Goal: Information Seeking & Learning: Learn about a topic

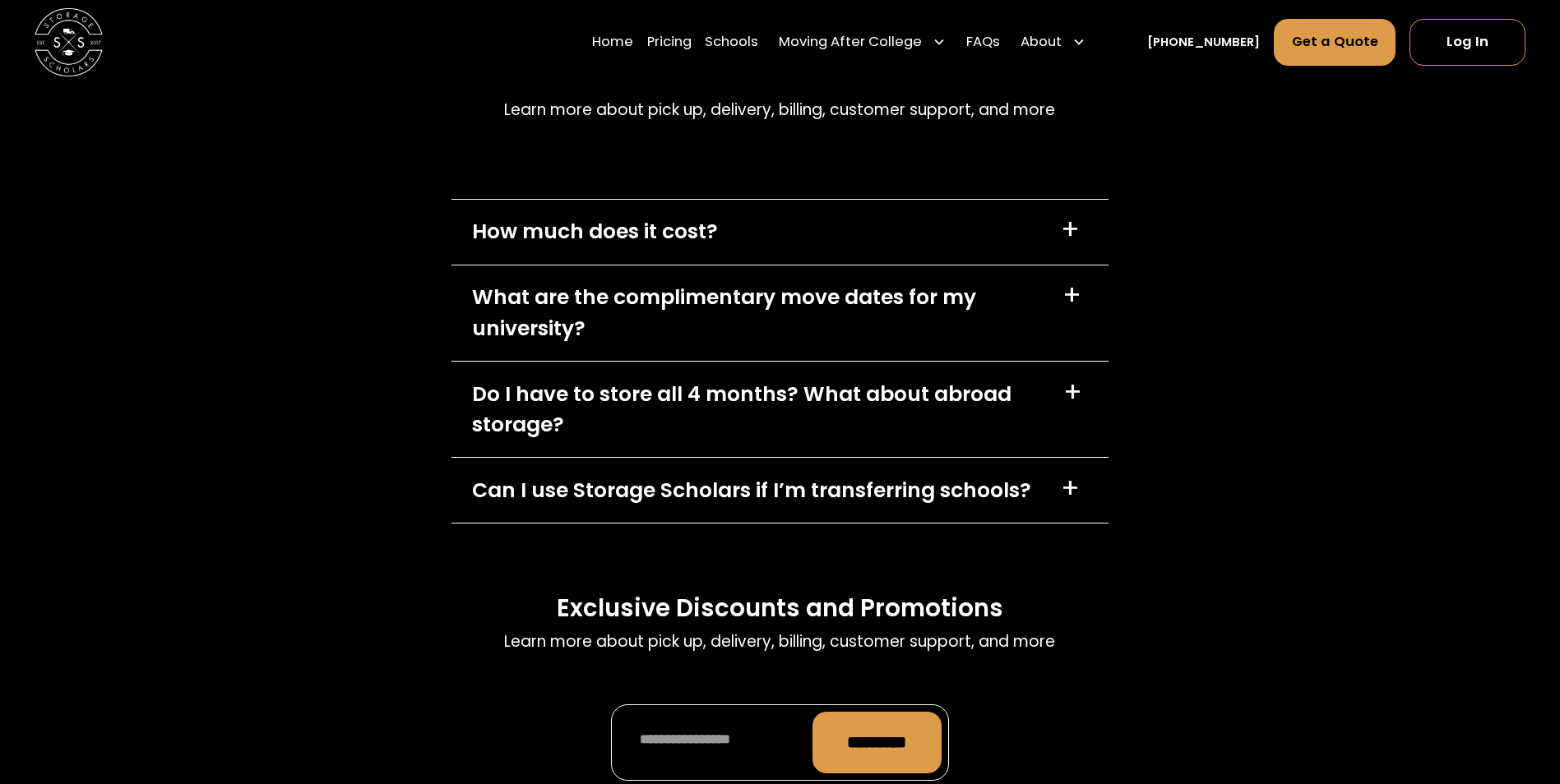
scroll to position [8193, 0]
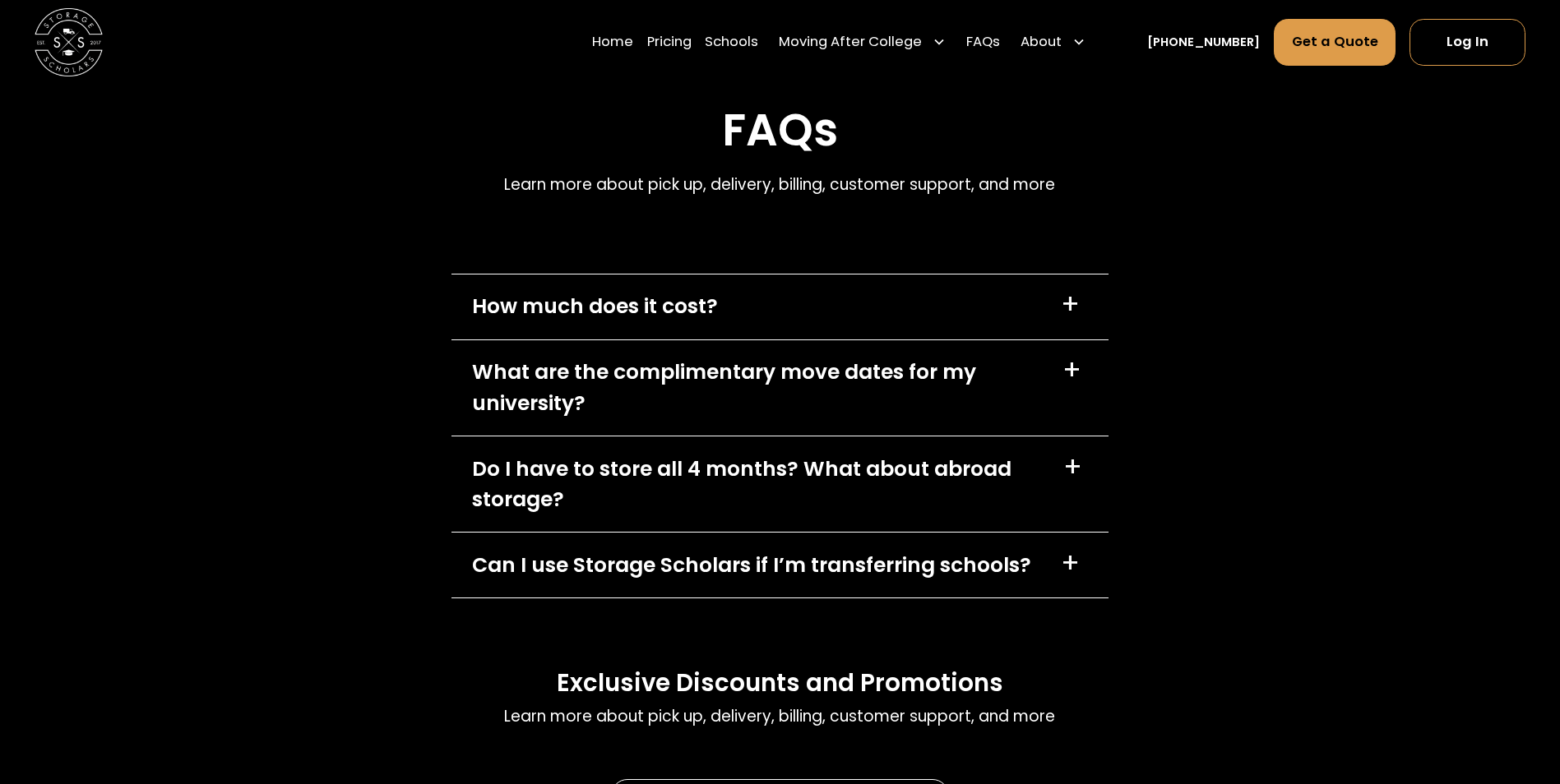
click at [1067, 291] on div "+" at bounding box center [1070, 304] width 19 height 27
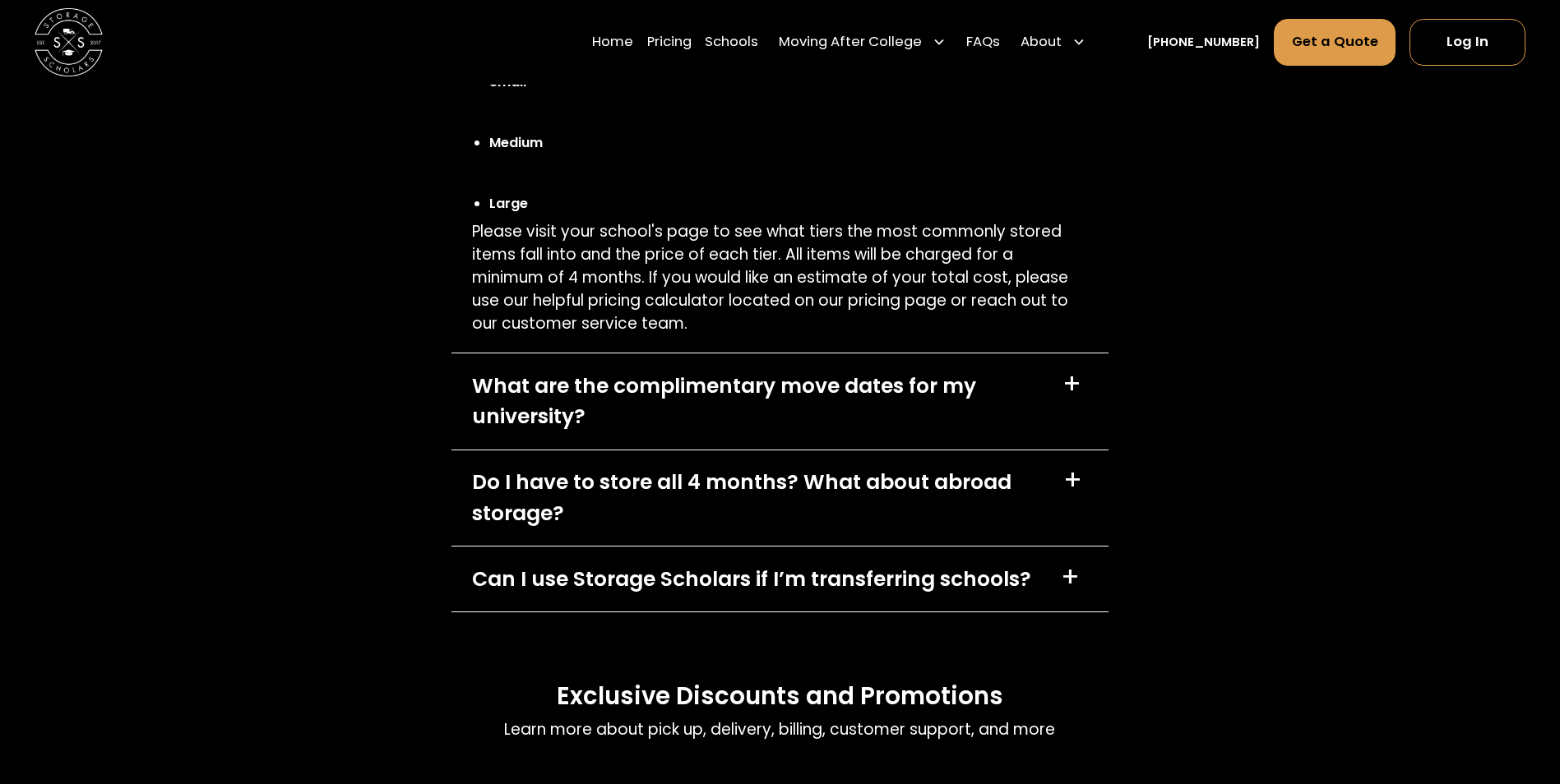
scroll to position [8522, 0]
click at [658, 353] on div "What are the complimentary move dates for my university? +" at bounding box center [780, 401] width 656 height 95
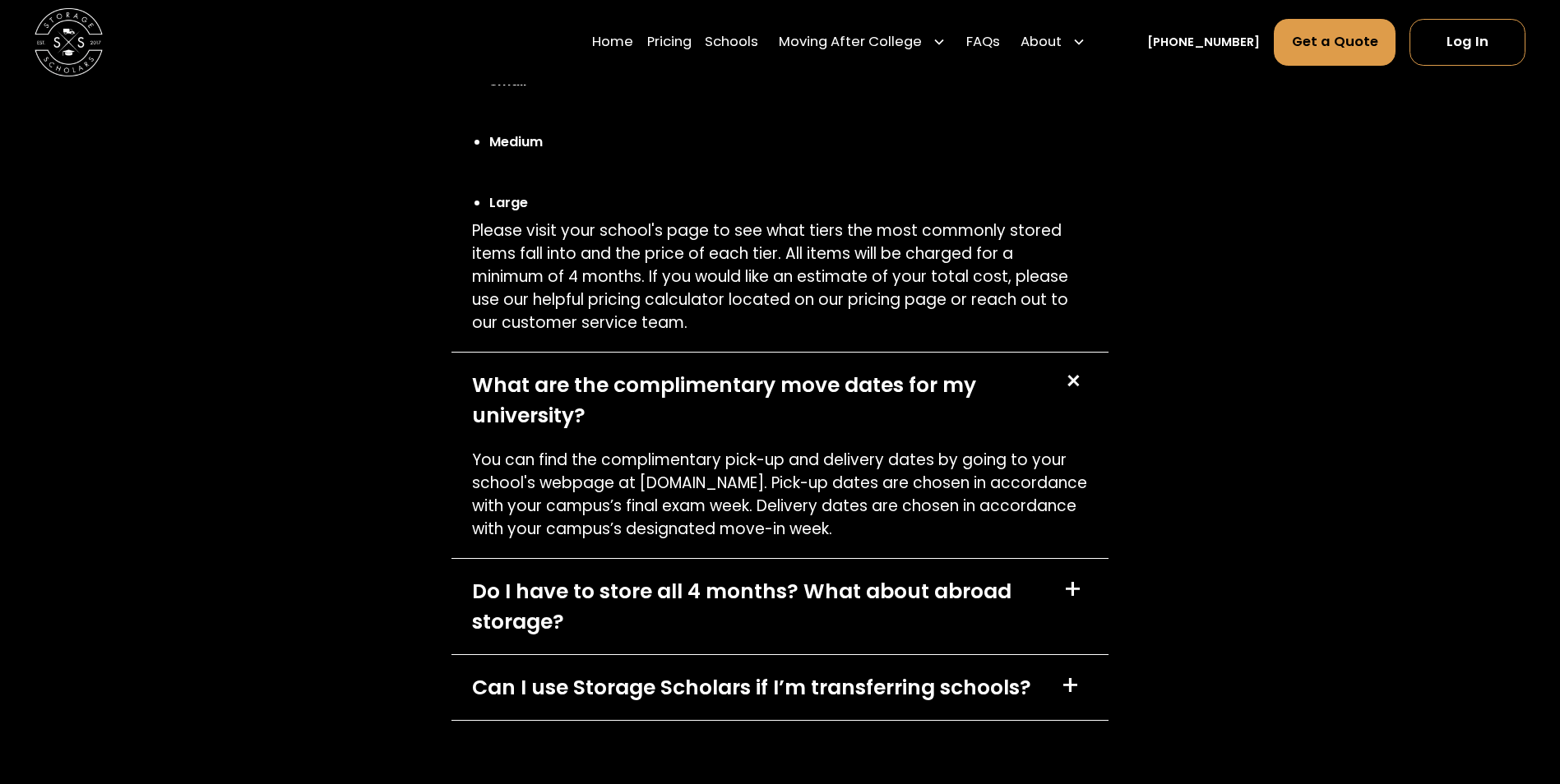
click at [632, 576] on div "Do I have to store all 4 months? What about abroad storage?" at bounding box center [757, 607] width 570 height 61
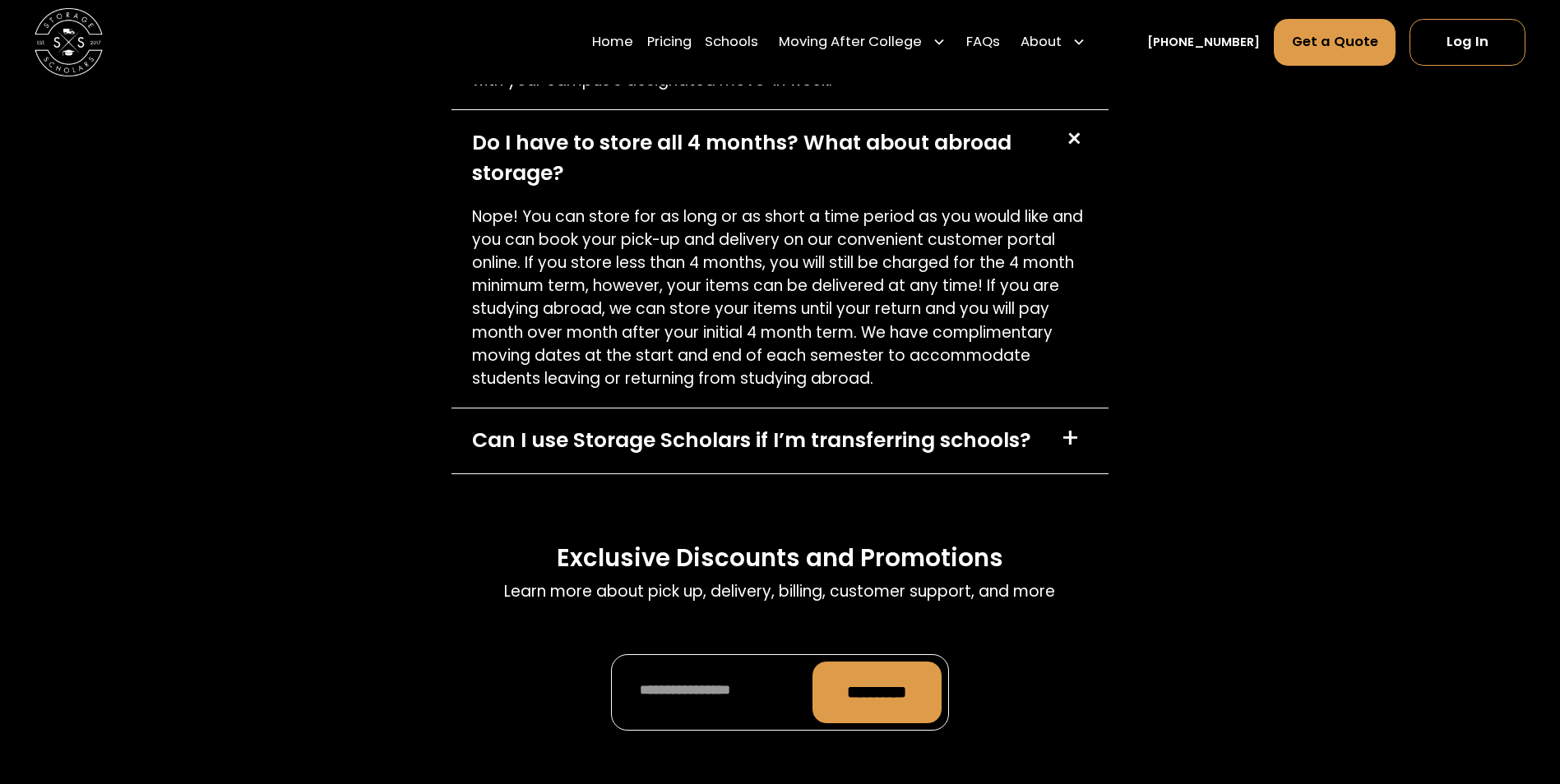
scroll to position [9015, 0]
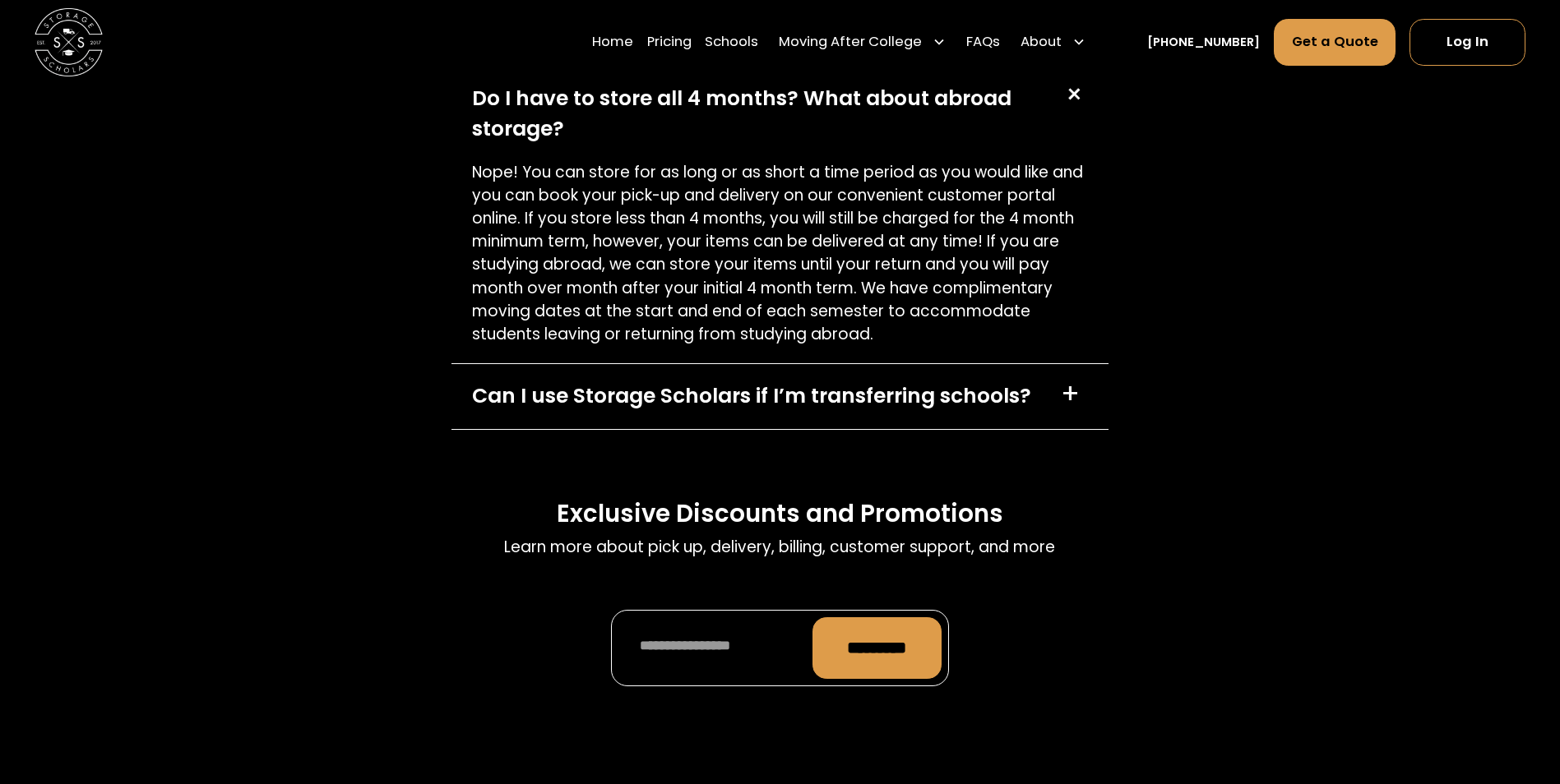
click at [652, 381] on div "Can I use Storage Scholars if I’m transferring schools?" at bounding box center [751, 395] width 559 height 30
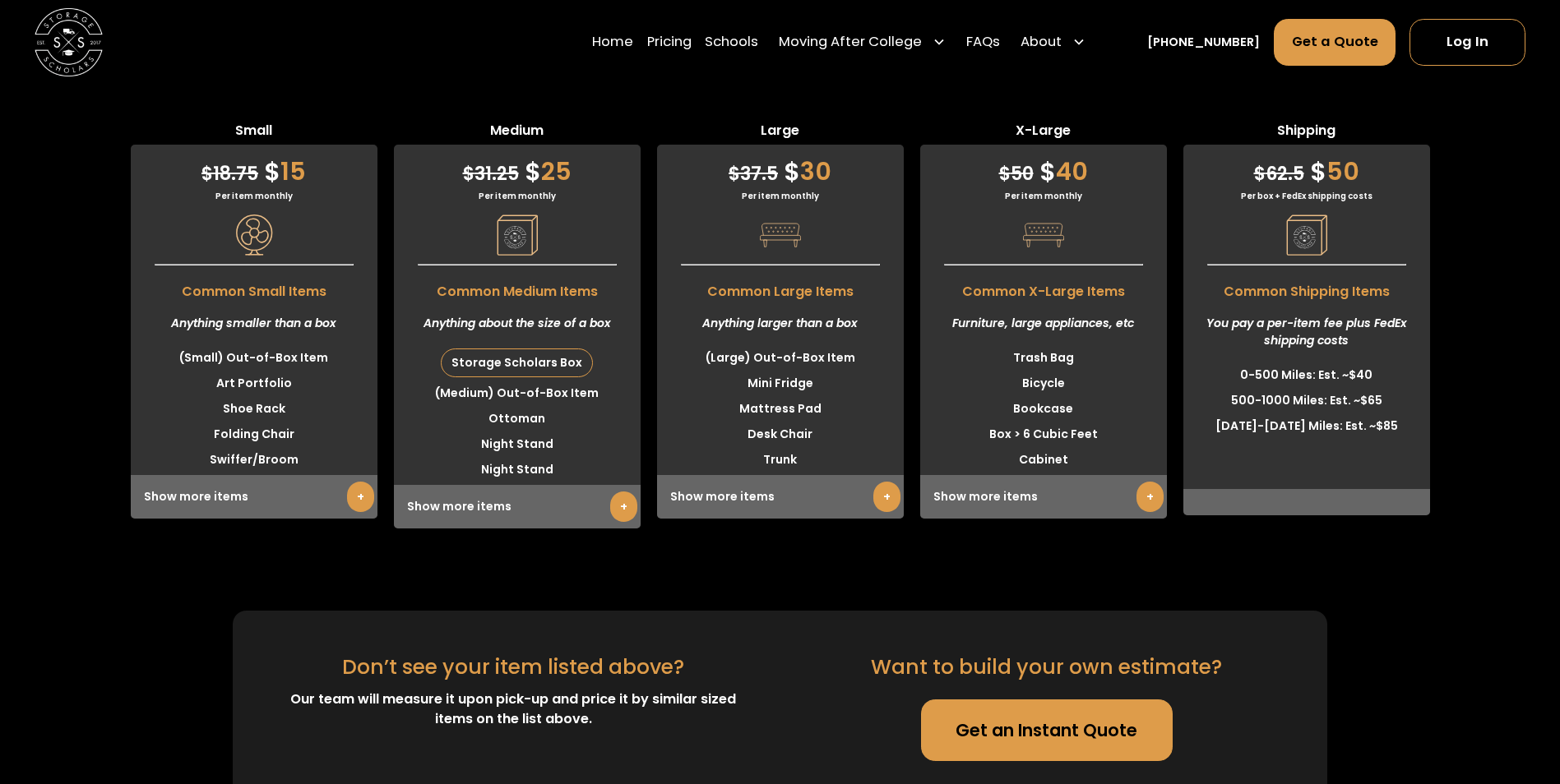
scroll to position [5480, 0]
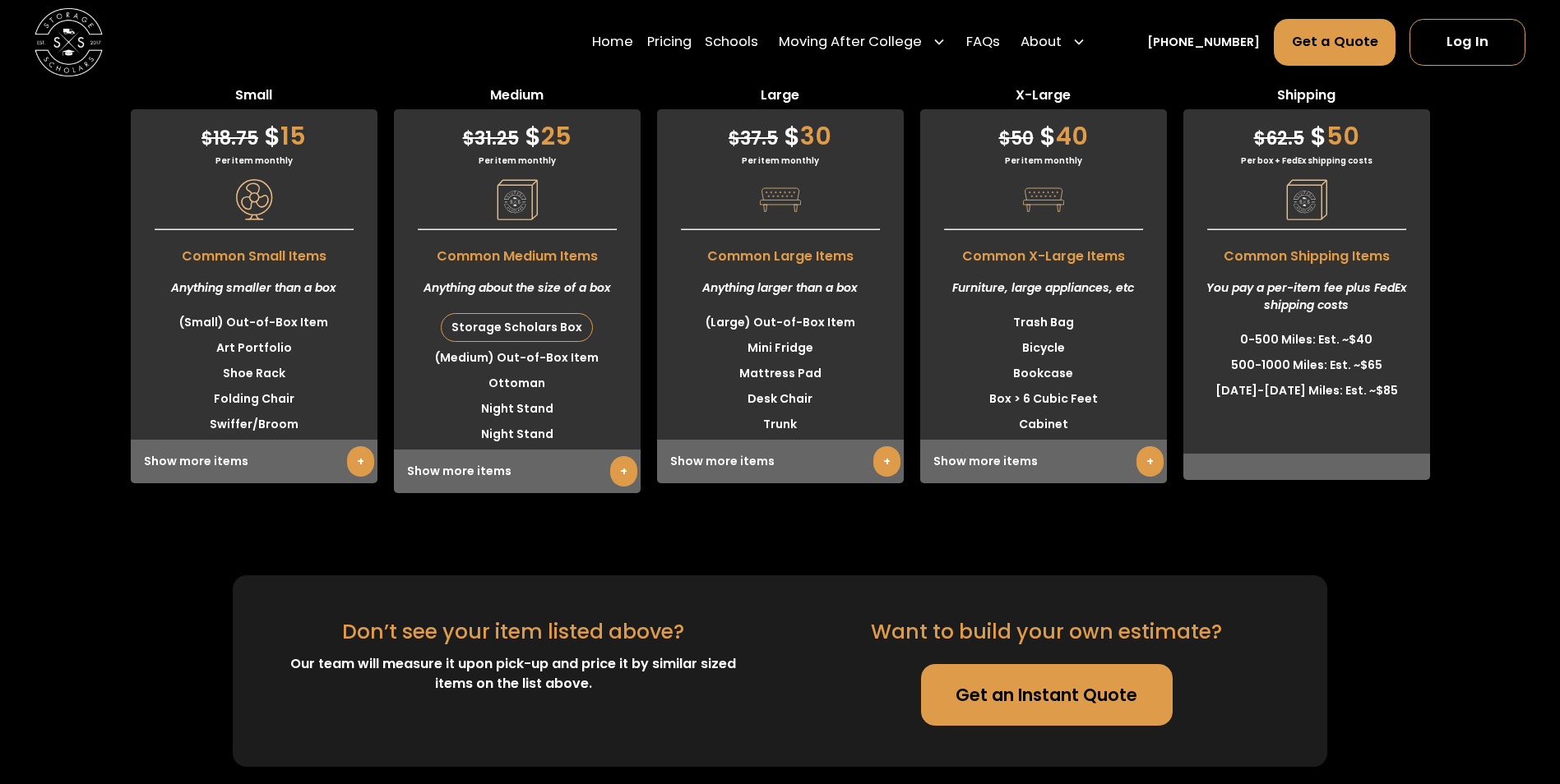
click at [889, 447] on link "+" at bounding box center [886, 461] width 27 height 30
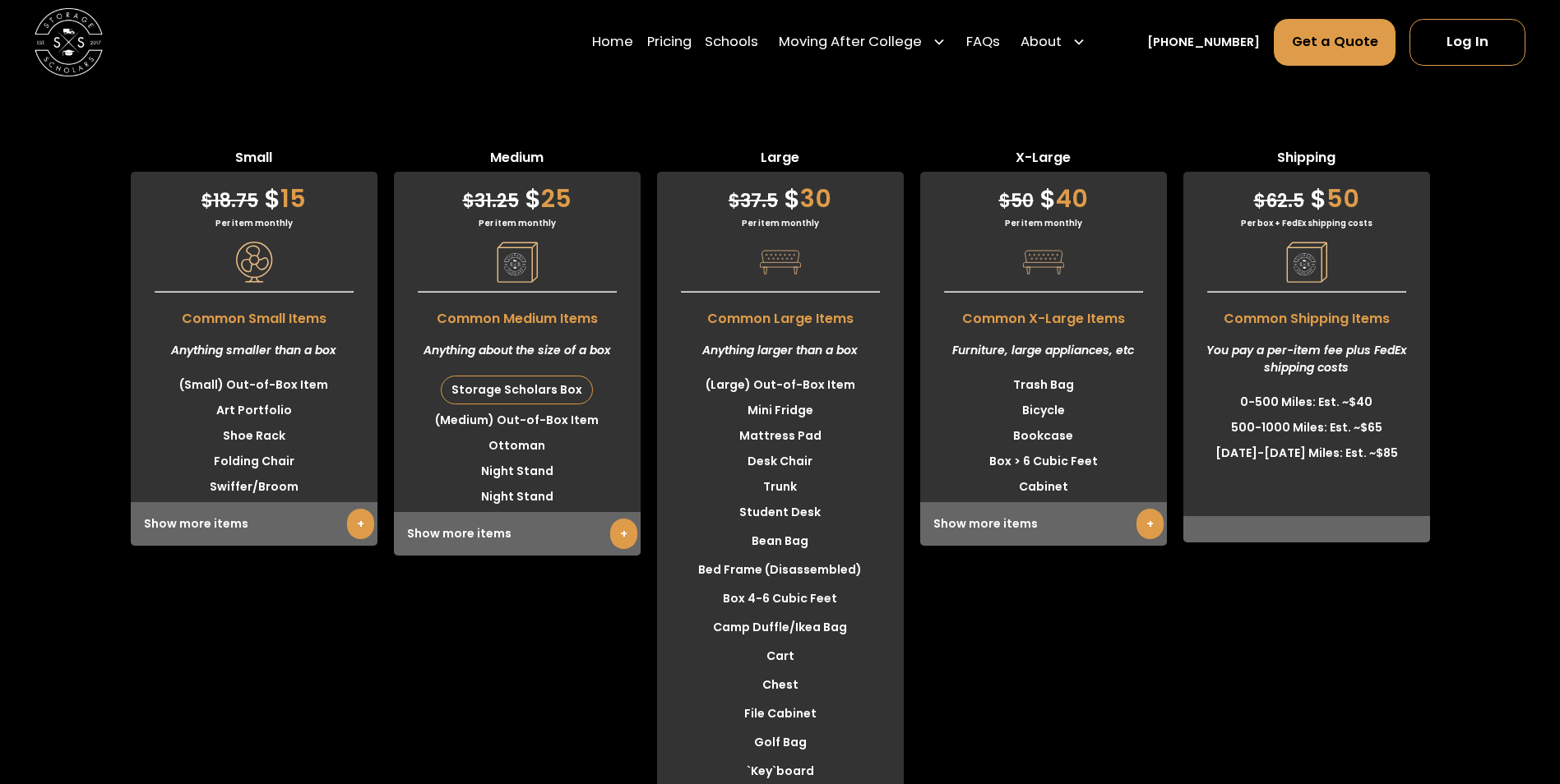
scroll to position [5316, 0]
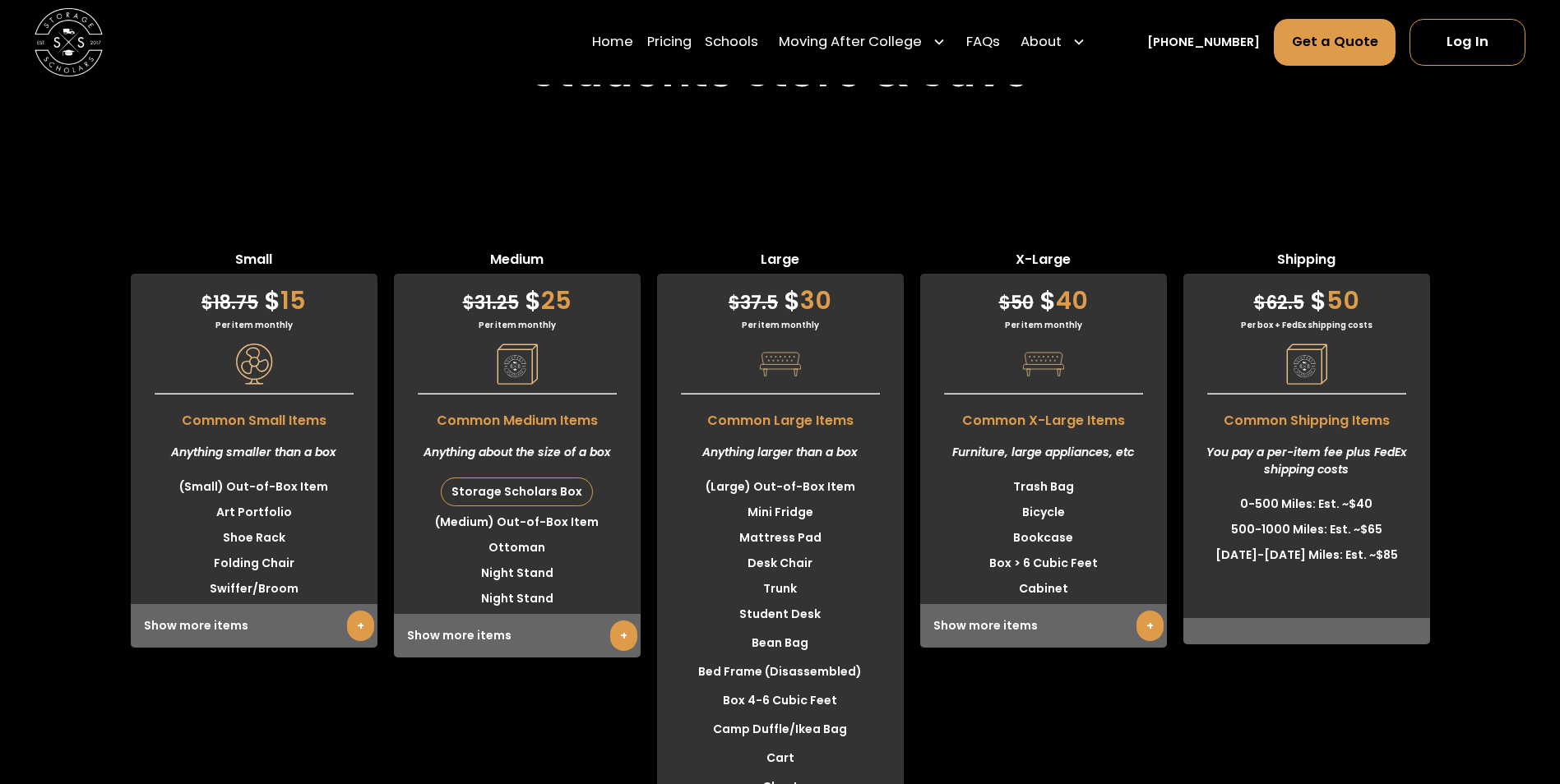
click at [615, 620] on link "+" at bounding box center [623, 635] width 27 height 30
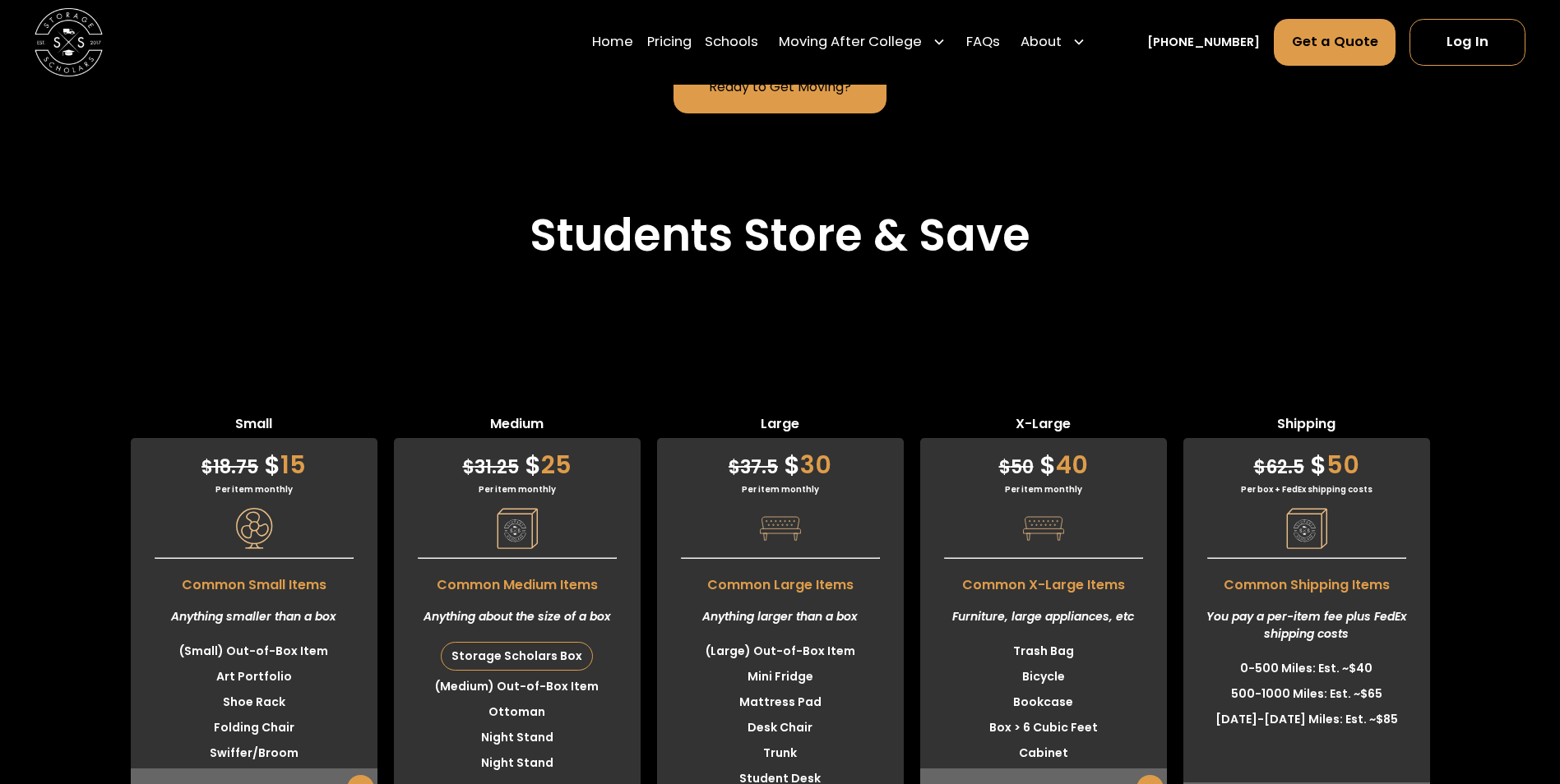
scroll to position [5234, 0]
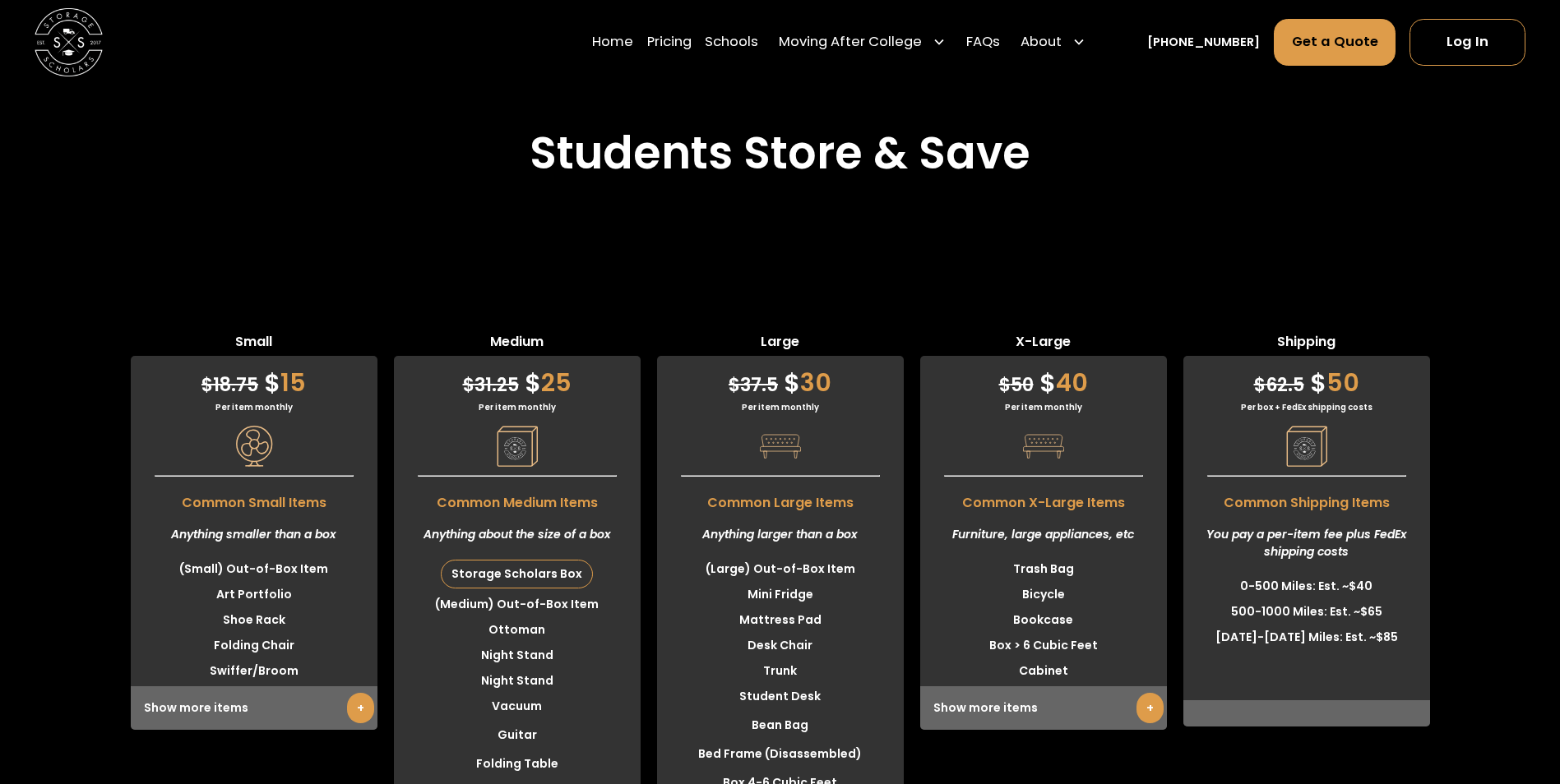
click at [554, 561] on div "Storage Scholars Box" at bounding box center [517, 574] width 151 height 27
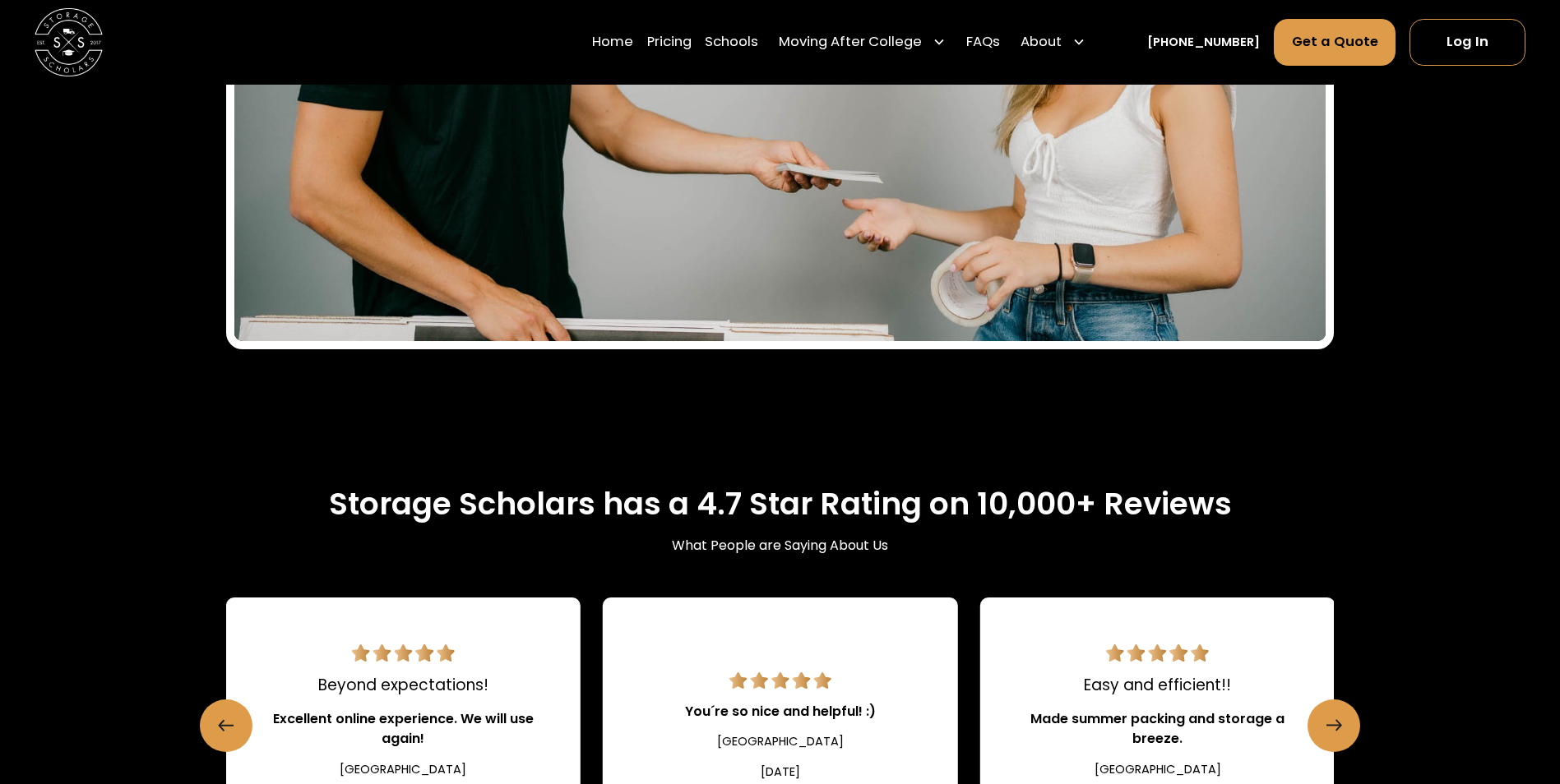
scroll to position [2192, 0]
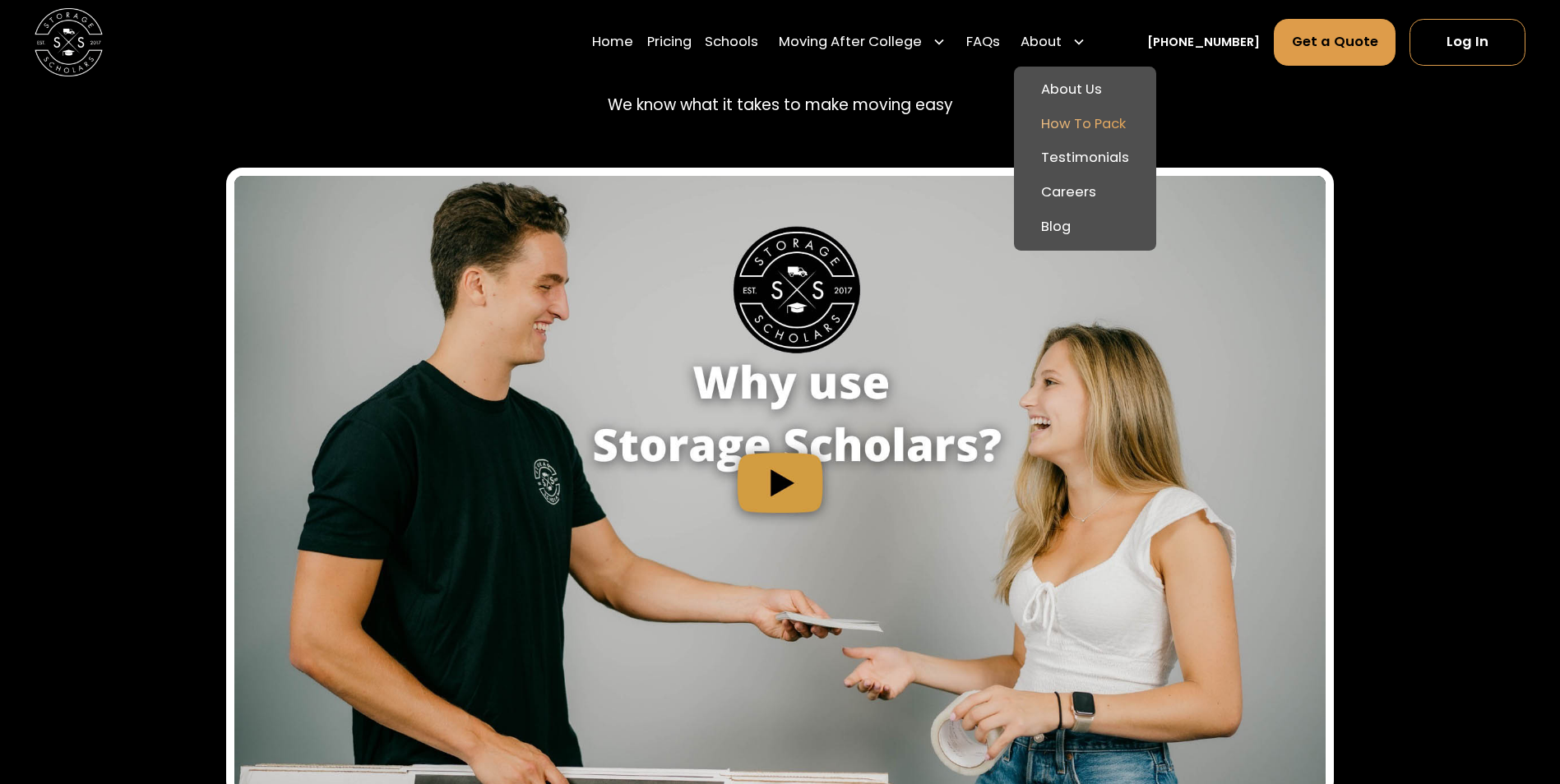
click at [1108, 119] on link "How To Pack" at bounding box center [1085, 125] width 129 height 35
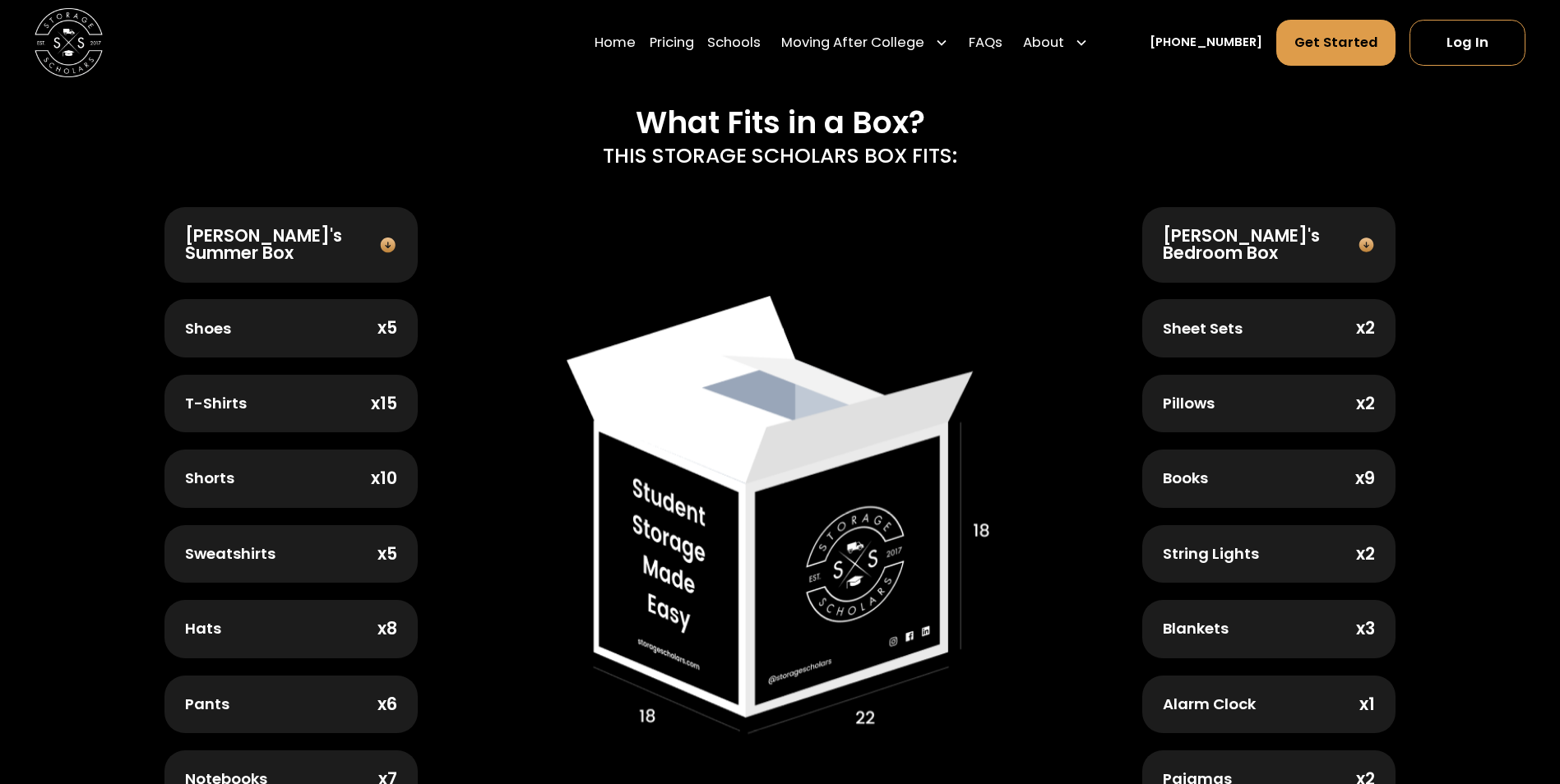
scroll to position [575, 0]
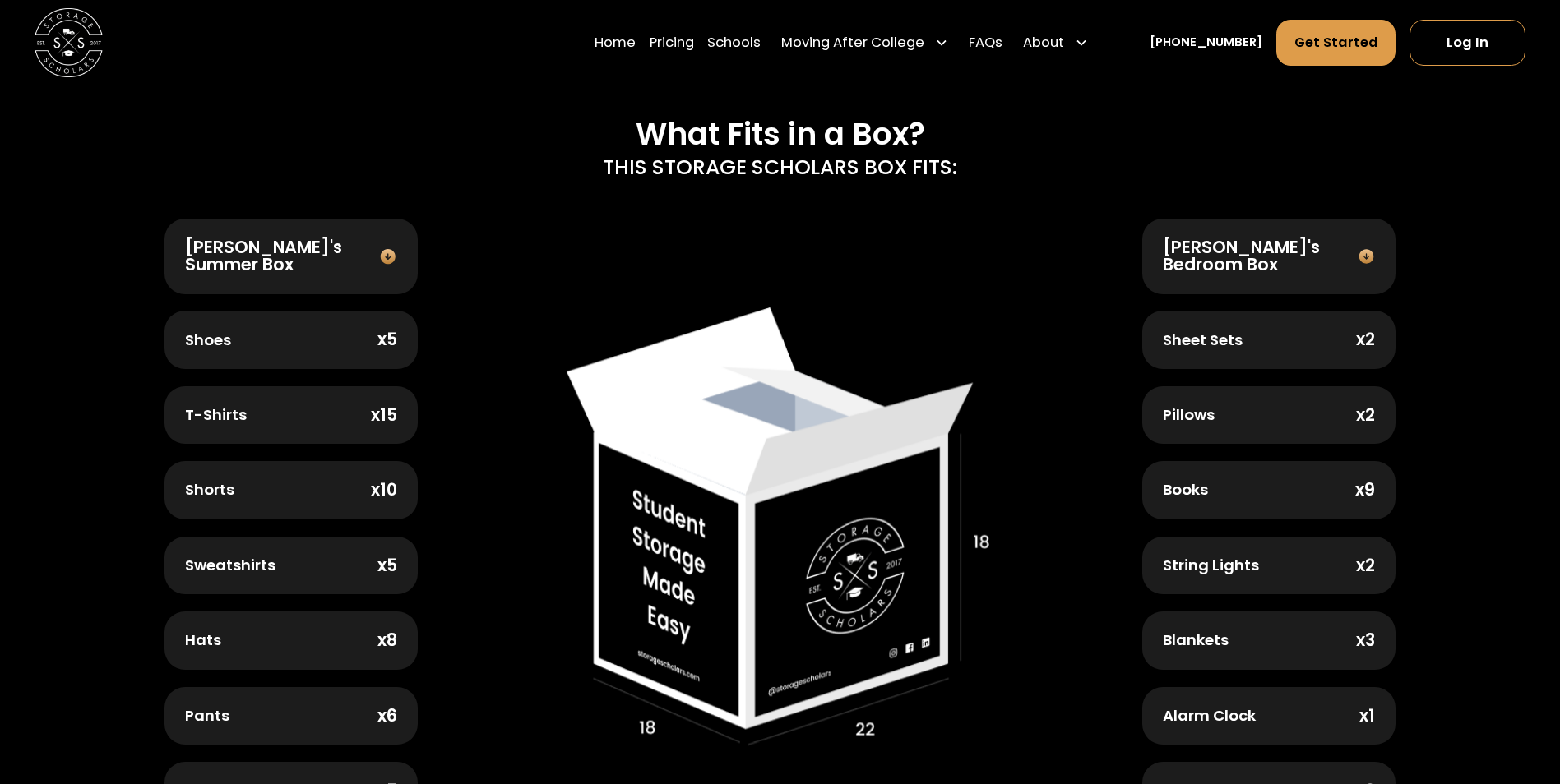
click at [1363, 251] on img at bounding box center [1367, 256] width 24 height 17
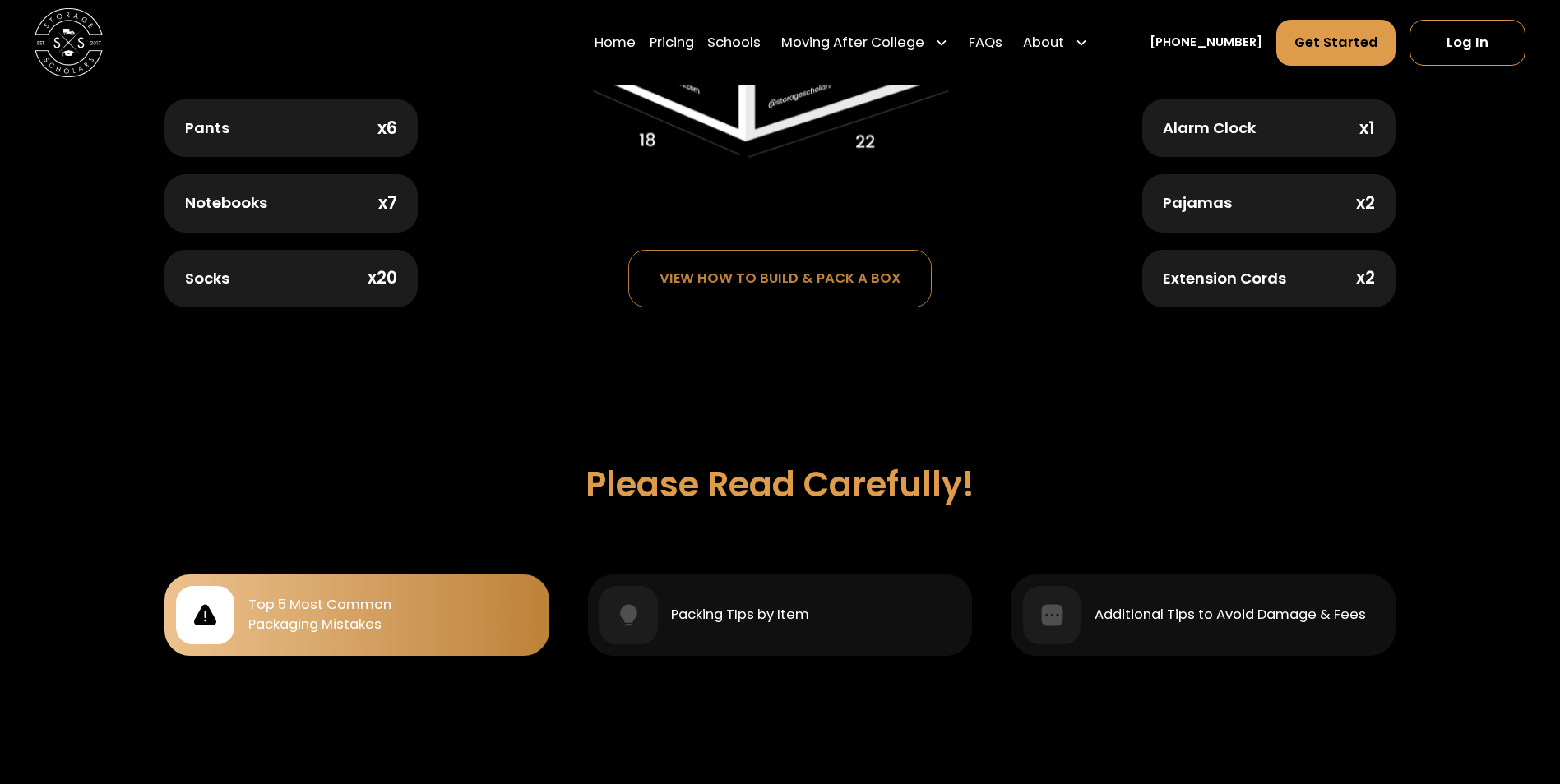
scroll to position [1480, 0]
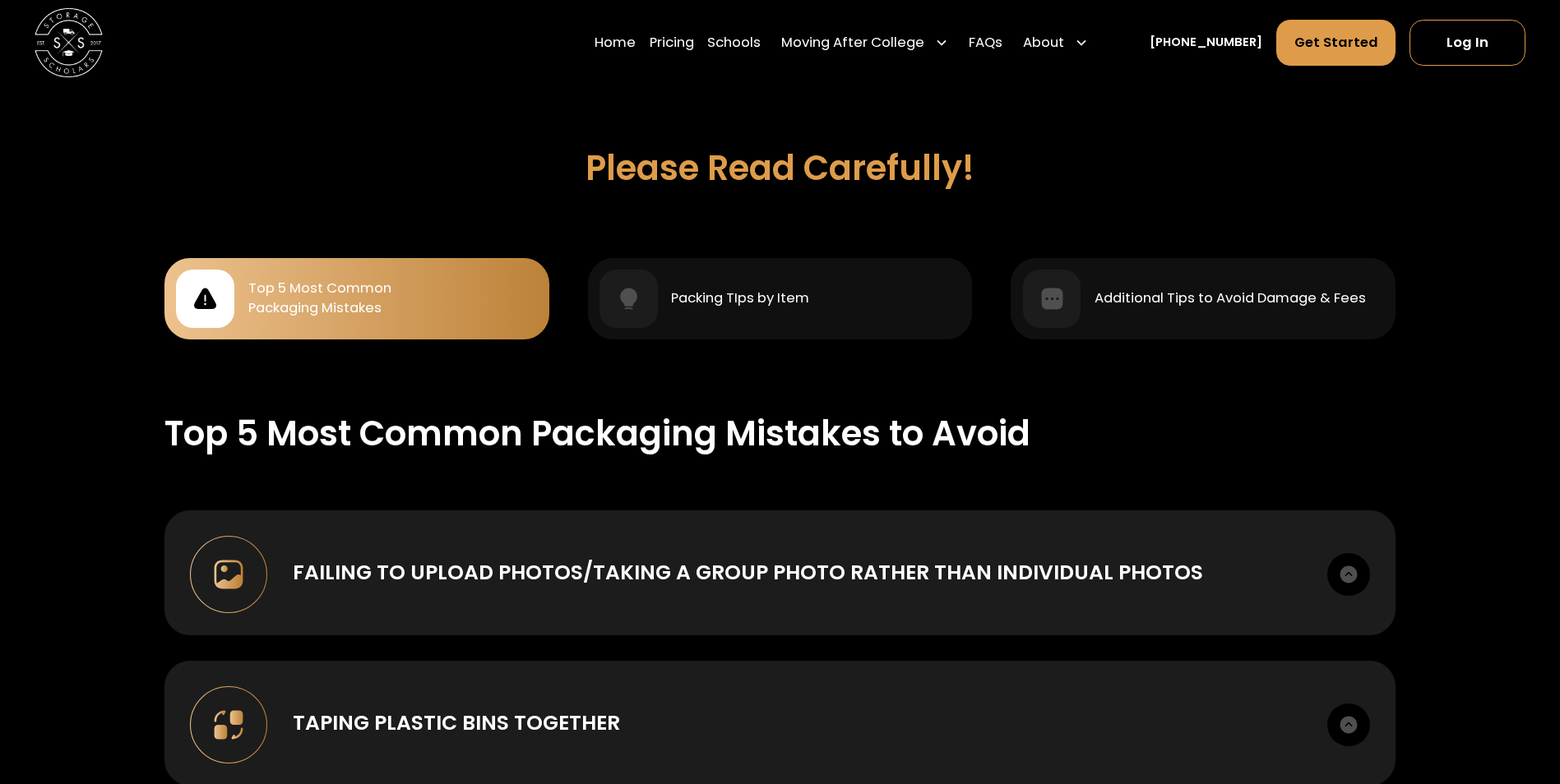
click at [349, 279] on div "Top 5 Most Common Packaging Mistakes" at bounding box center [319, 299] width 143 height 41
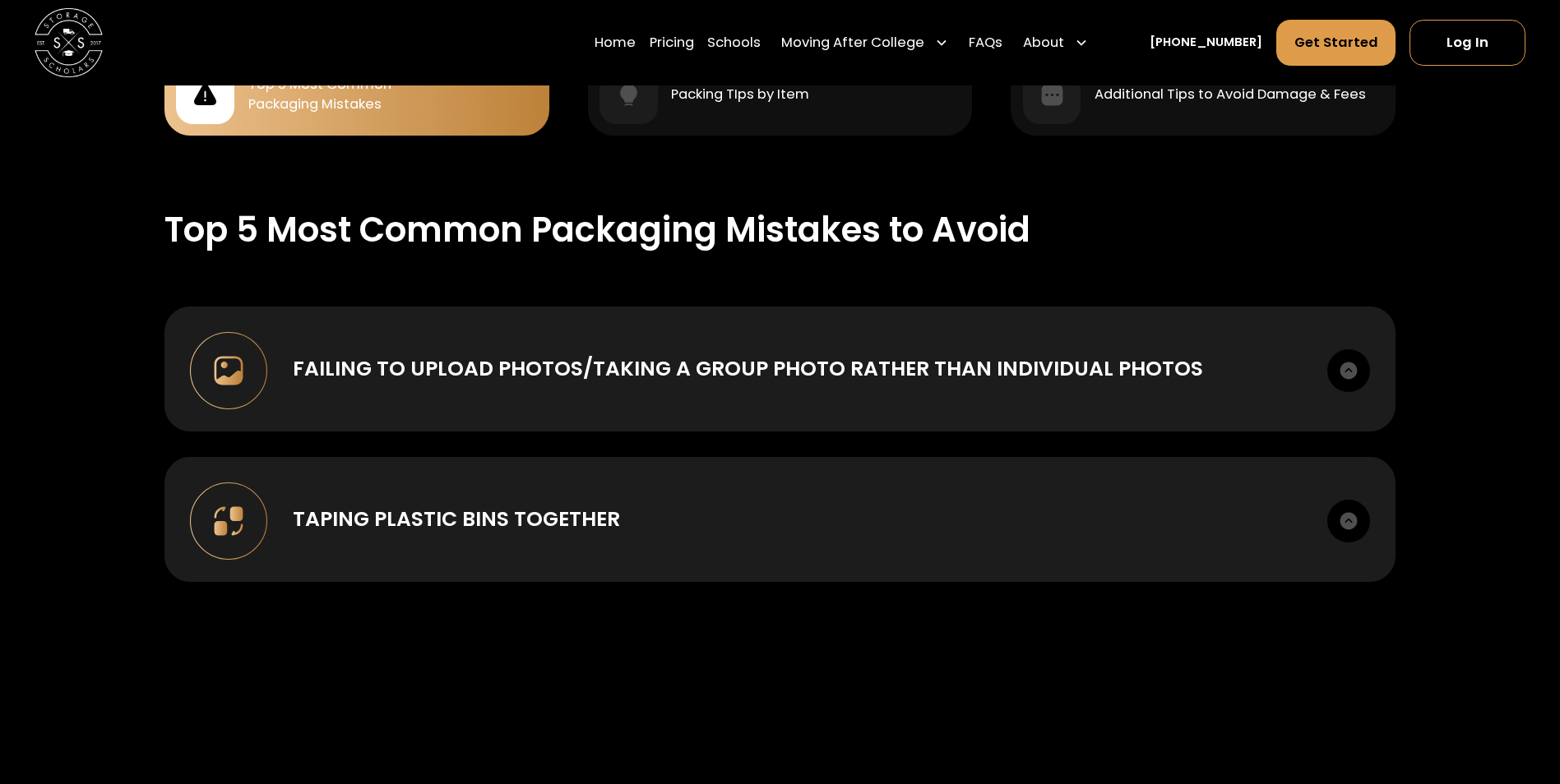
scroll to position [1726, 0]
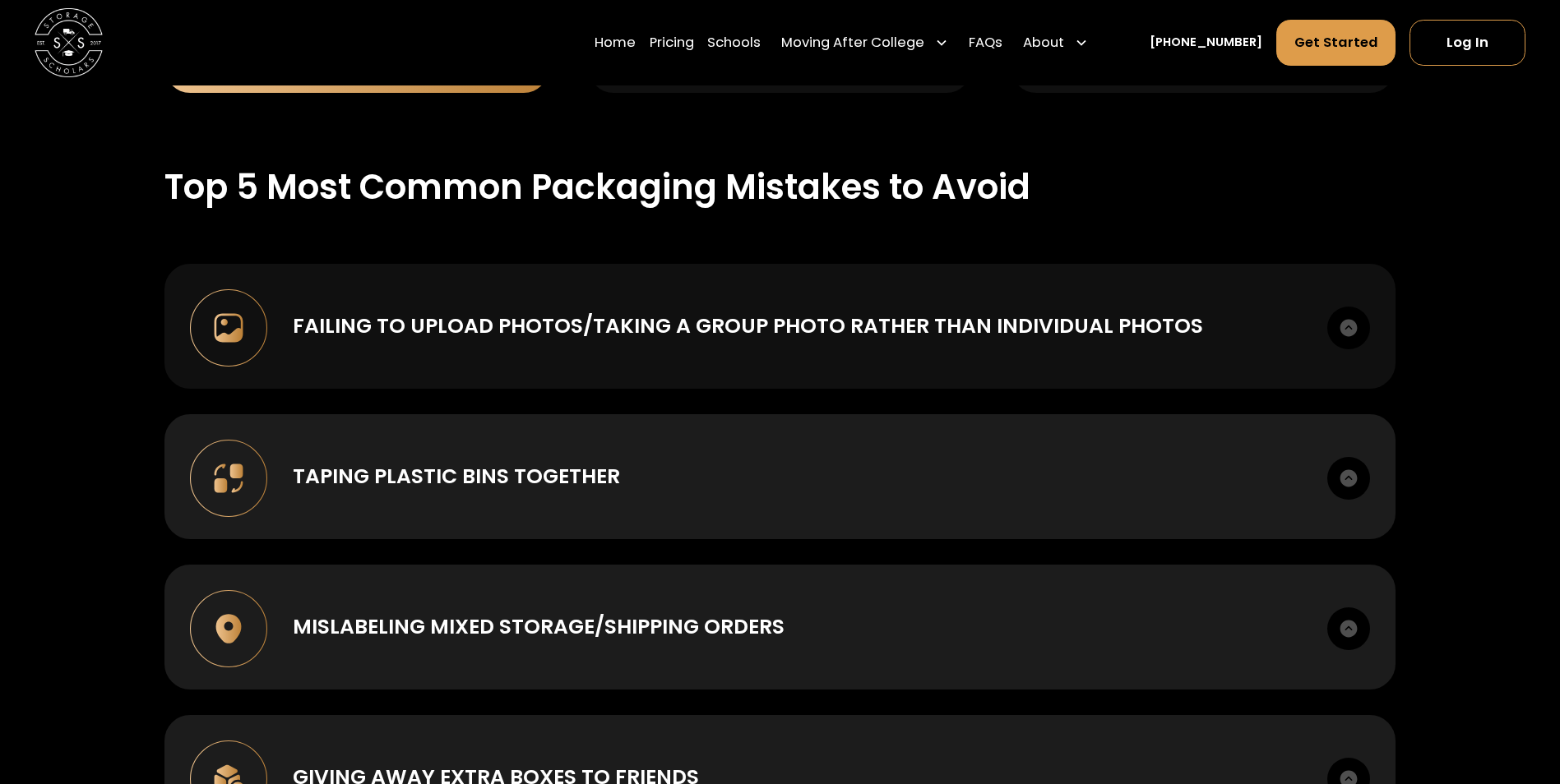
click at [435, 311] on div "Failing to upload photos/taking a group photo rather than individual photos" at bounding box center [748, 325] width 911 height 30
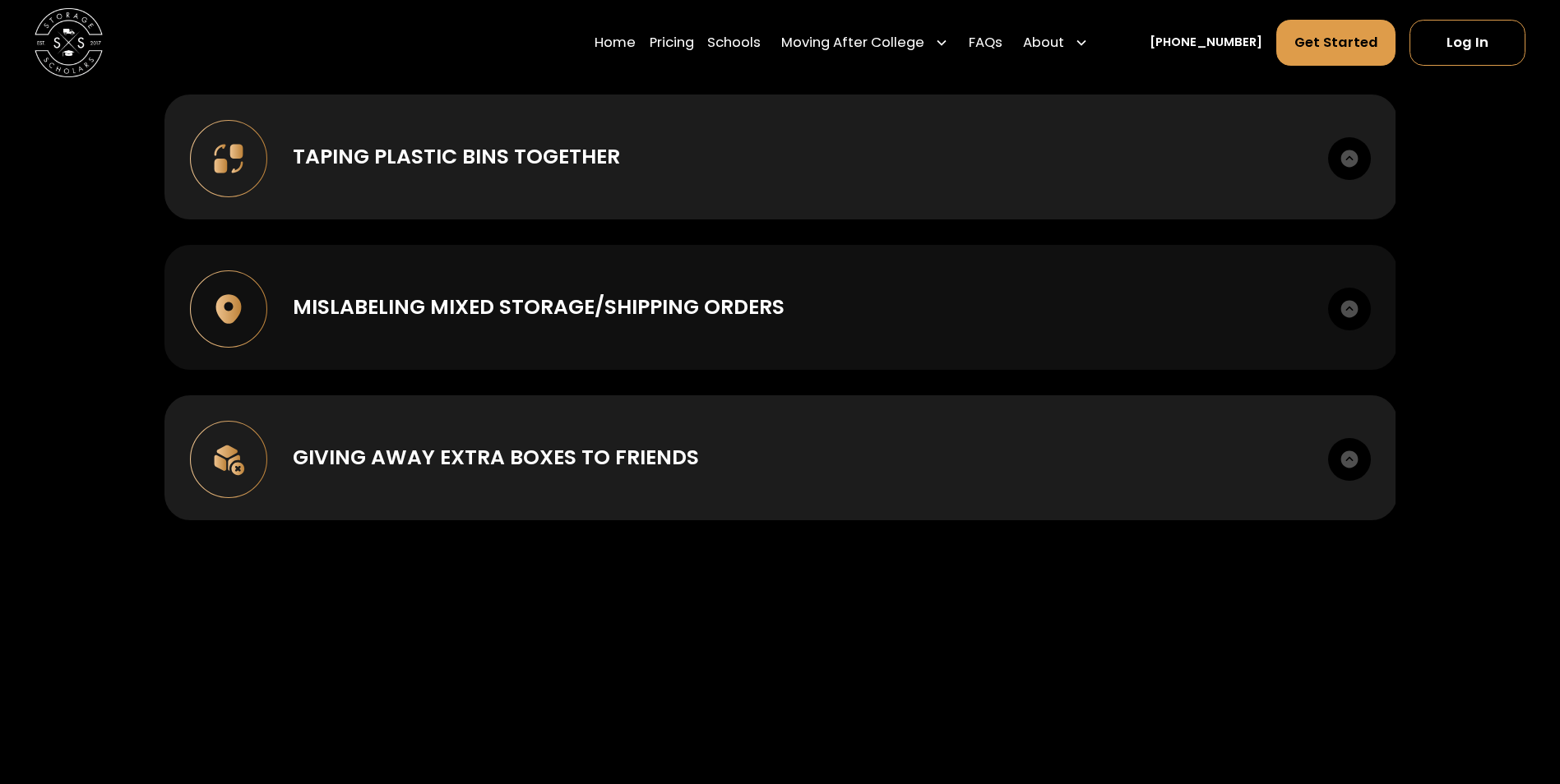
scroll to position [2302, 0]
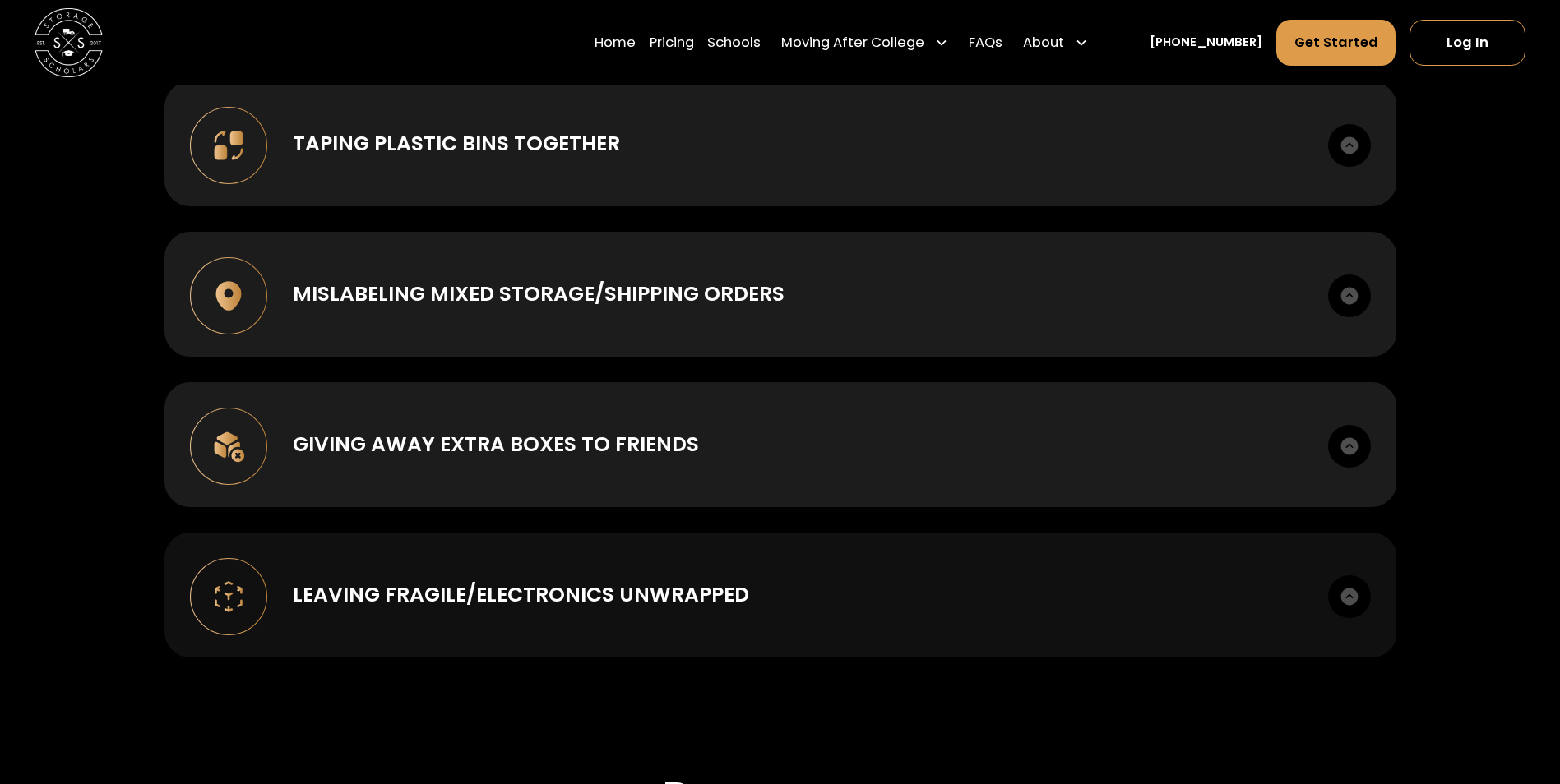
click at [453, 592] on div "Leaving Fragile/Electronics unwrapped" at bounding box center [520, 594] width 456 height 30
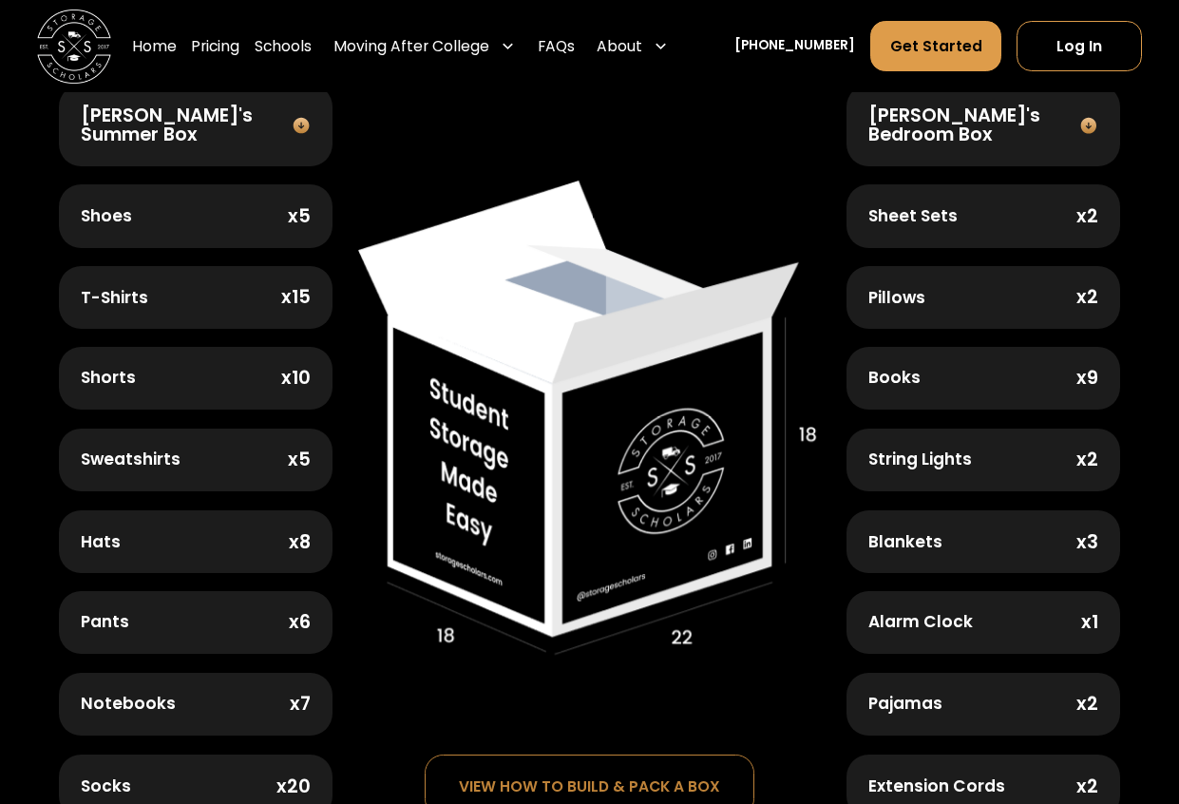
scroll to position [755, 0]
